Goal: Manage account settings

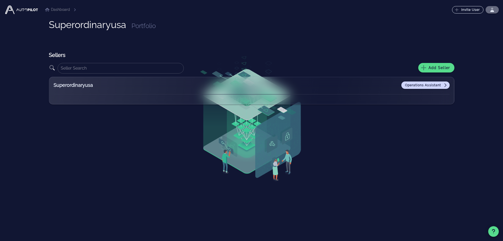
click at [493, 10] on icon "button" at bounding box center [493, 10] width 4 height 4
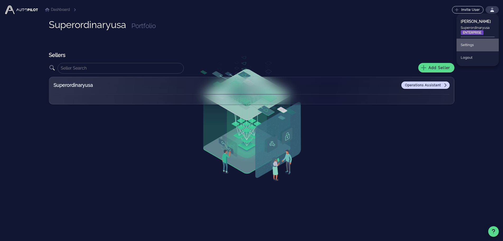
click at [470, 45] on div "Settings" at bounding box center [478, 45] width 34 height 12
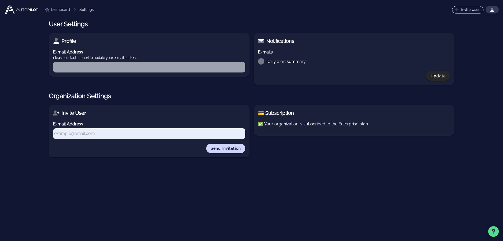
type input "[EMAIL_ADDRESS][DOMAIN_NAME]"
checkbox input "true"
click at [261, 124] on p "✅ Your organization is subscribed to the Enterprise plan." at bounding box center [354, 124] width 192 height 6
click at [56, 10] on link "Dashboard" at bounding box center [57, 10] width 25 height 6
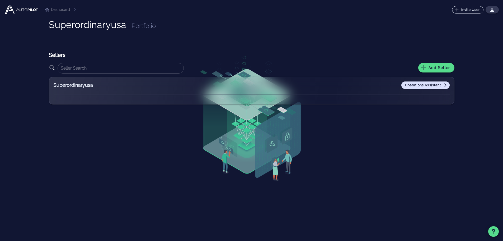
click at [444, 82] on link "Operations Assistant" at bounding box center [426, 84] width 48 height 7
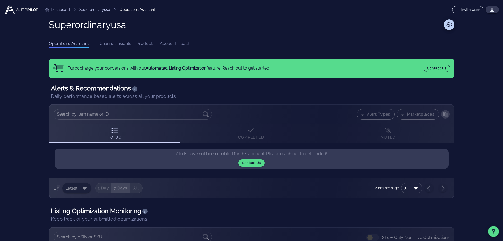
click at [116, 45] on link "Channel Insights" at bounding box center [116, 44] width 32 height 8
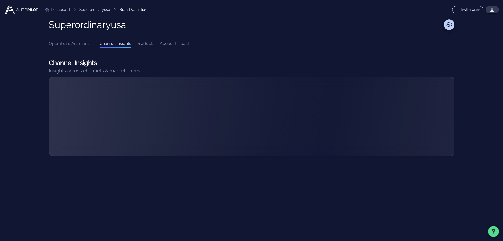
click at [78, 42] on link "Operations Assistant" at bounding box center [69, 44] width 40 height 8
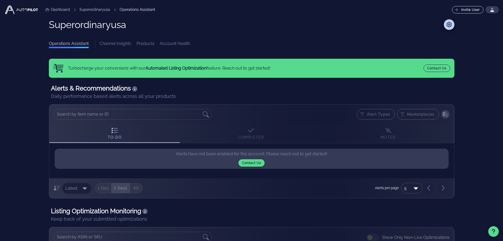
click at [144, 43] on link "Products" at bounding box center [146, 44] width 18 height 8
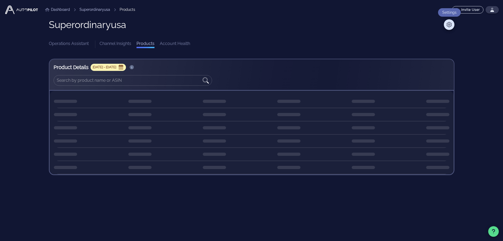
click at [449, 24] on icon at bounding box center [449, 24] width 6 height 5
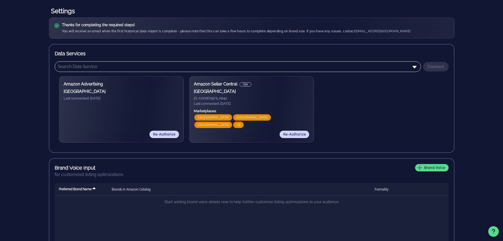
scroll to position [53, 0]
click at [295, 94] on h3 "[GEOGRAPHIC_DATA]" at bounding box center [251, 91] width 115 height 6
click at [233, 134] on div "Amazon Seller Central Ops [GEOGRAPHIC_DATA] ID: A1K6EN9YILA842 Last connected: …" at bounding box center [251, 109] width 115 height 57
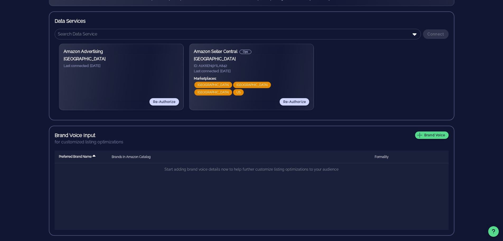
scroll to position [32, 0]
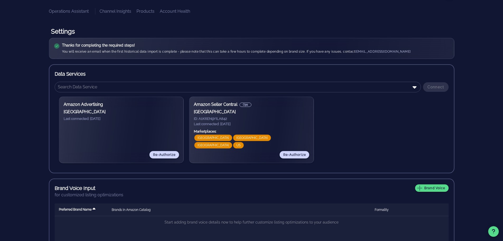
click at [111, 155] on div "Amazon Advertising [GEOGRAPHIC_DATA] Last connected: [DATE] Re-Authorize" at bounding box center [121, 129] width 115 height 57
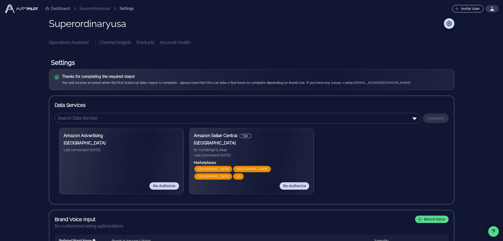
scroll to position [0, 0]
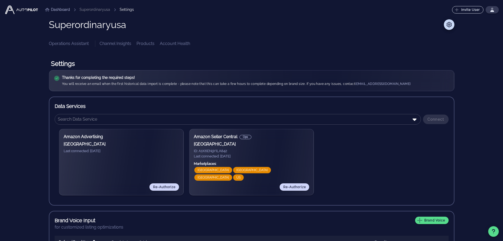
click at [369, 140] on div "Amazon Advertising [GEOGRAPHIC_DATA] Last connected: [DATE] Re-Authorize Amazon…" at bounding box center [252, 161] width 394 height 75
click at [378, 118] on input "text" at bounding box center [234, 119] width 353 height 8
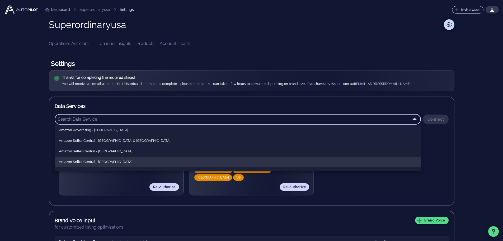
scroll to position [32, 0]
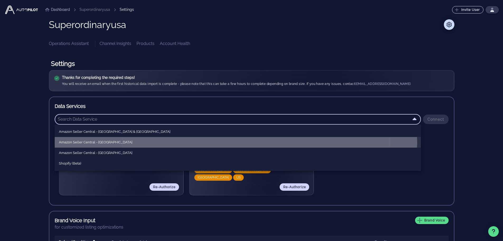
click at [135, 141] on div "Amazon Seller Central - [GEOGRAPHIC_DATA]" at bounding box center [238, 142] width 358 height 4
type input "Amazon Seller Central - [GEOGRAPHIC_DATA]"
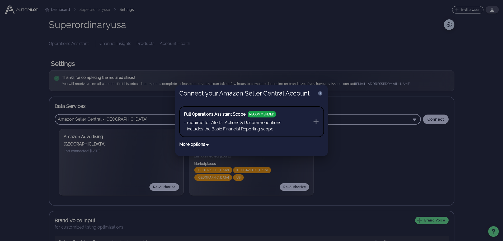
click at [202, 144] on button "More options" at bounding box center [194, 144] width 30 height 6
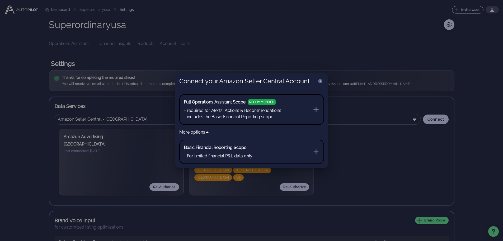
click at [315, 108] on icon at bounding box center [316, 109] width 6 height 6
drag, startPoint x: 316, startPoint y: 109, endPoint x: 274, endPoint y: 115, distance: 42.4
click at [315, 109] on icon at bounding box center [316, 109] width 5 height 5
click at [273, 115] on li "- includes the Basic Financial Reporting scope" at bounding box center [232, 117] width 97 height 6
